Goal: Task Accomplishment & Management: Manage account settings

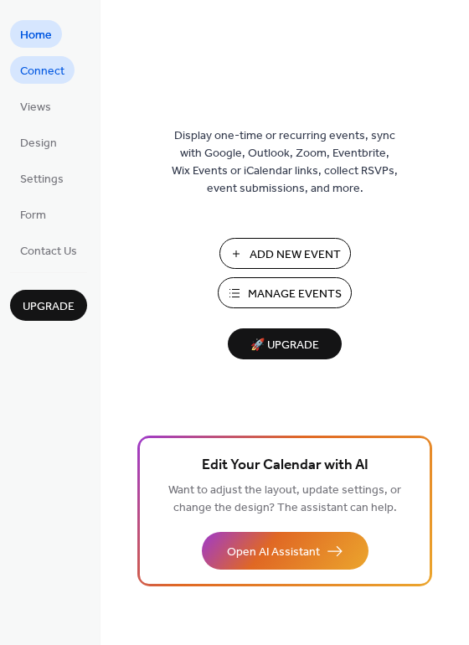
click at [47, 69] on span "Connect" at bounding box center [42, 72] width 44 height 18
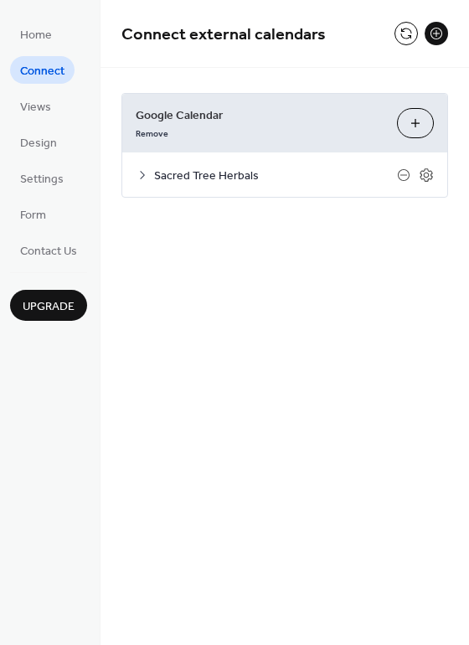
click at [145, 170] on icon at bounding box center [142, 174] width 13 height 13
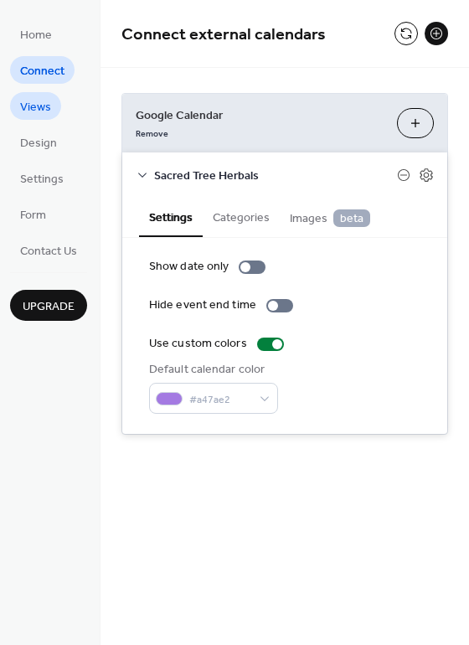
click at [45, 106] on span "Views" at bounding box center [35, 108] width 31 height 18
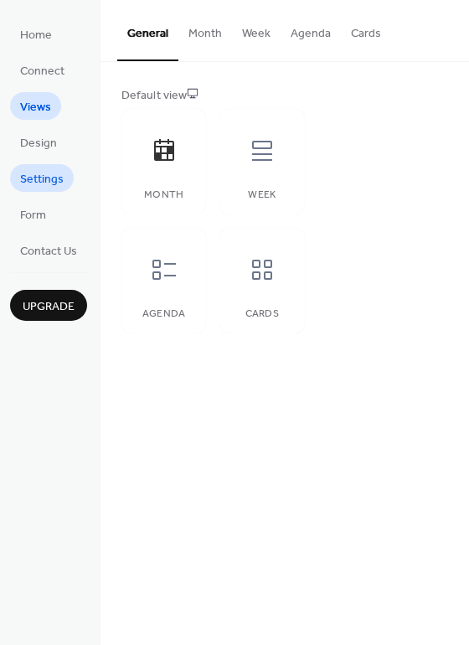
click at [44, 178] on span "Settings" at bounding box center [42, 180] width 44 height 18
